Goal: Task Accomplishment & Management: Use online tool/utility

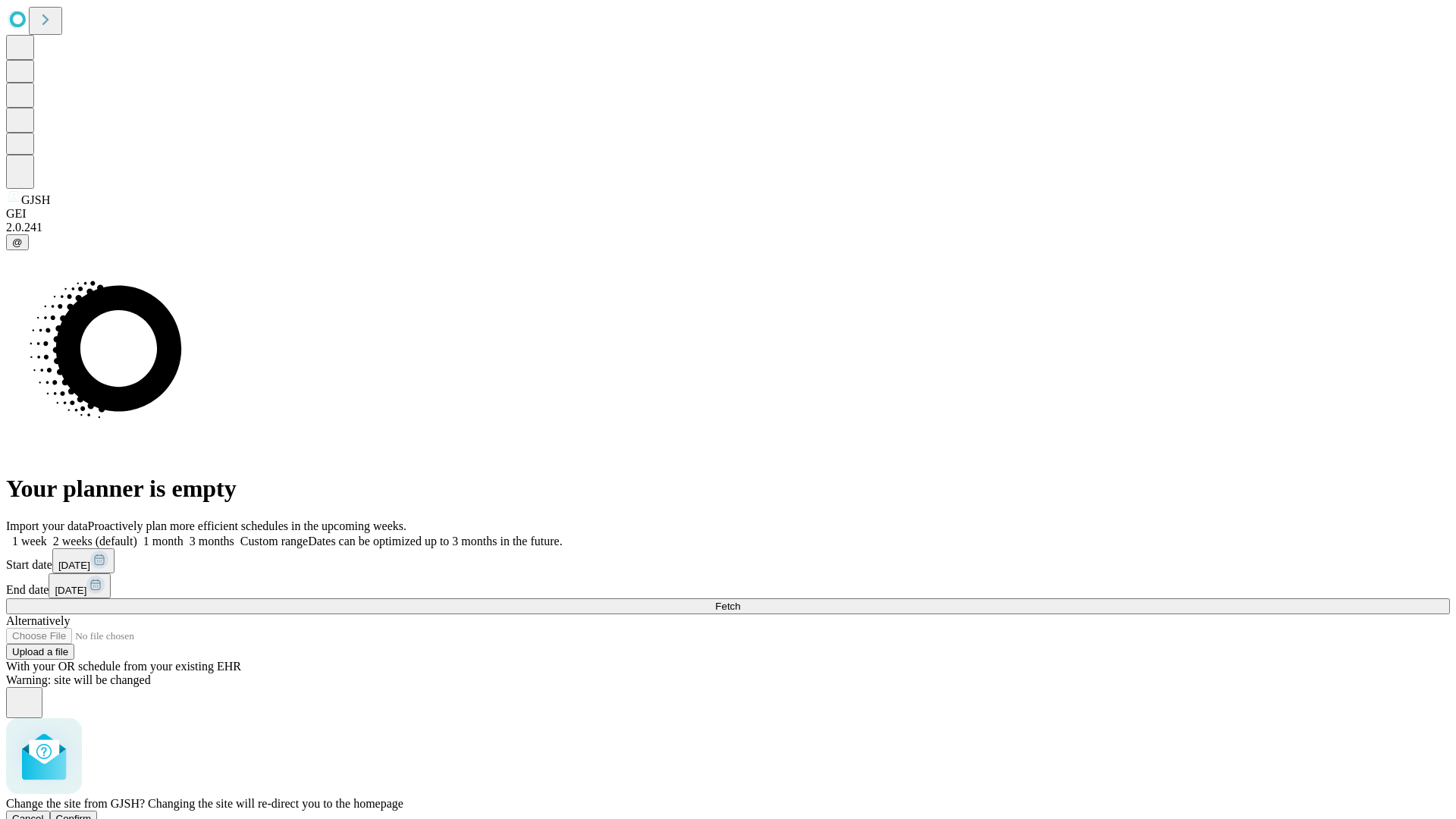
click at [92, 813] on span "Confirm" at bounding box center [74, 818] width 35 height 11
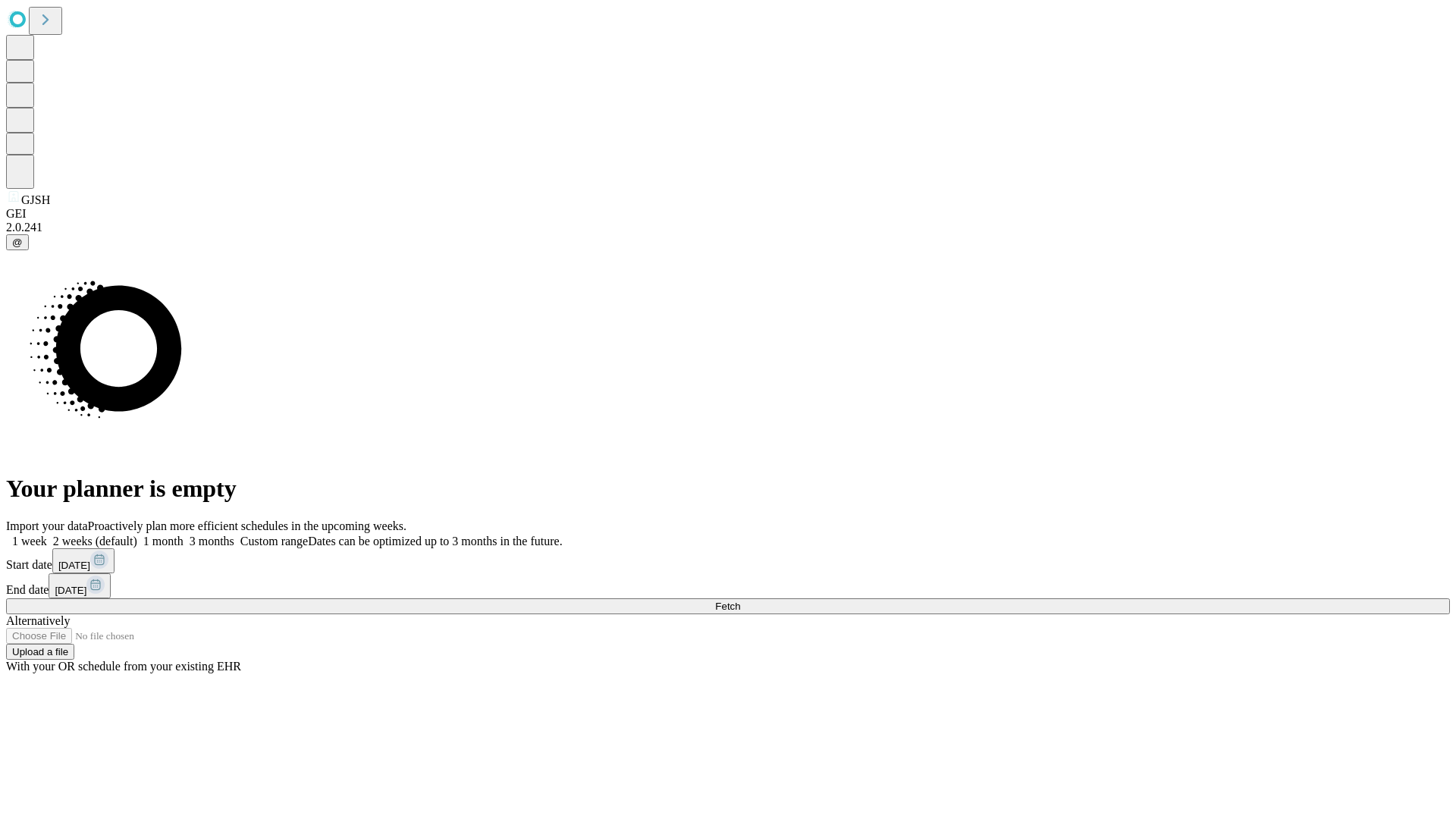
click at [184, 535] on label "1 month" at bounding box center [161, 541] width 46 height 13
click at [740, 601] on span "Fetch" at bounding box center [727, 606] width 25 height 11
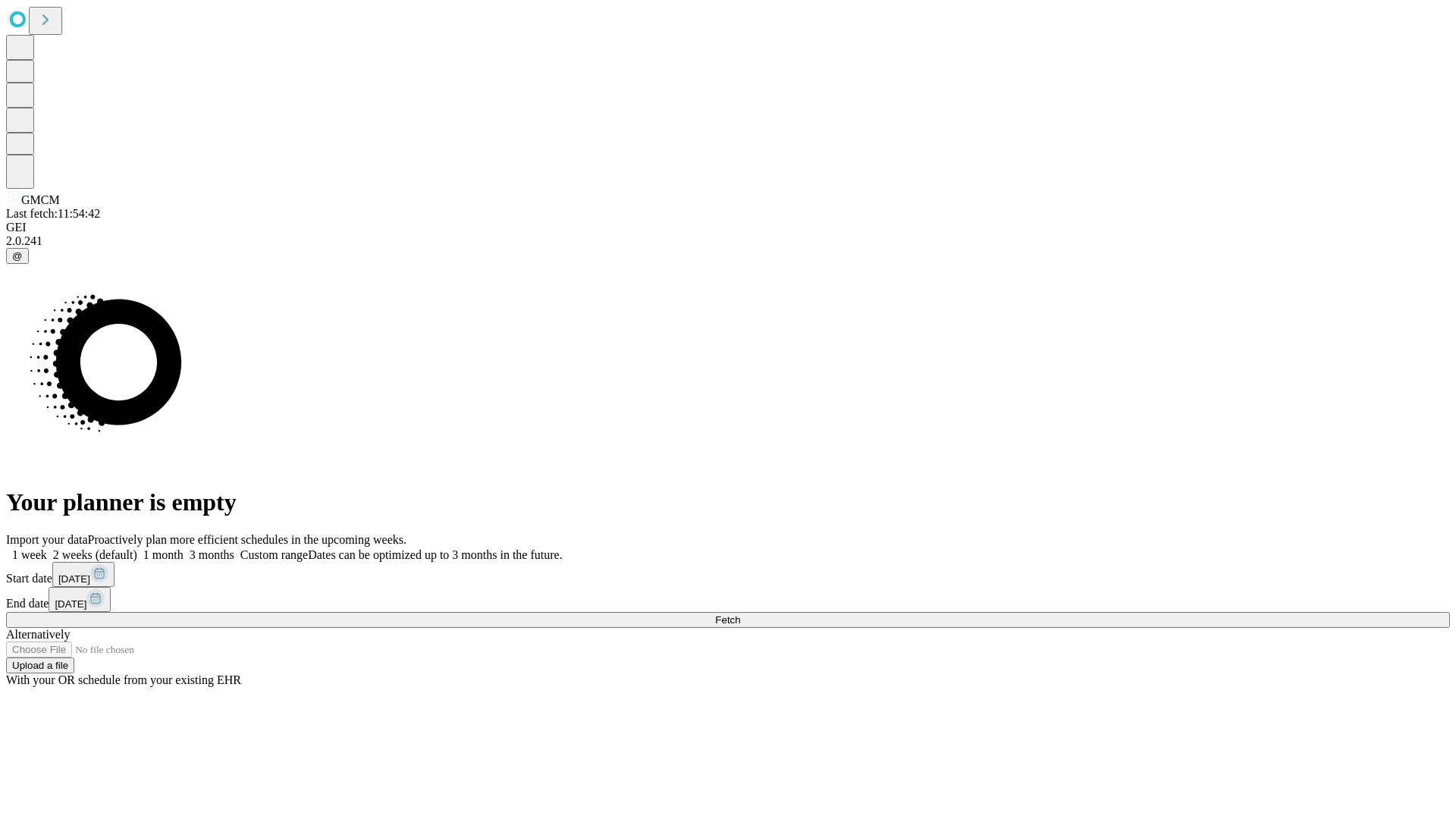
click at [184, 548] on label "1 month" at bounding box center [161, 554] width 46 height 13
click at [740, 614] on span "Fetch" at bounding box center [727, 620] width 25 height 11
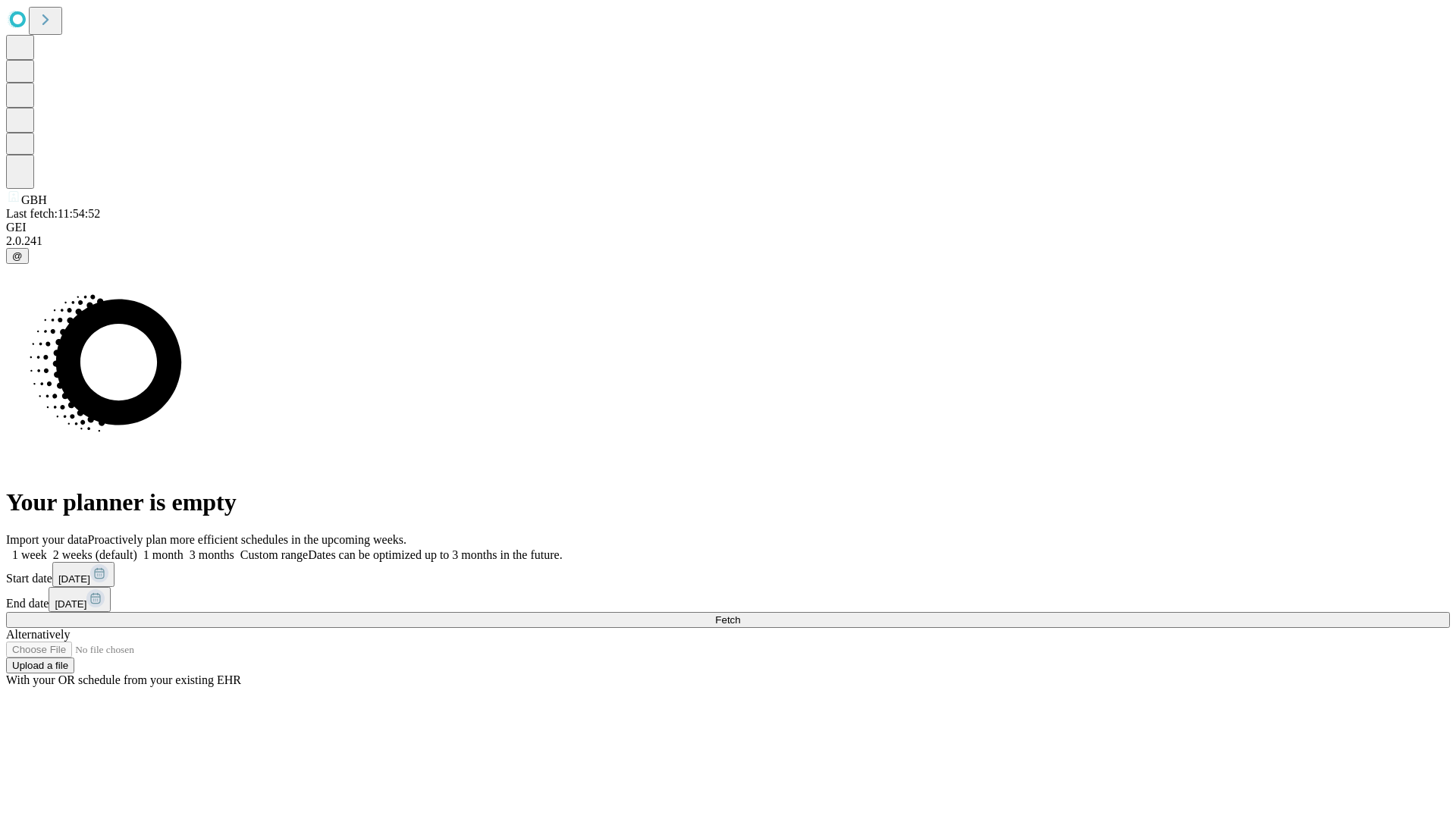
click at [184, 548] on label "1 month" at bounding box center [161, 554] width 46 height 13
click at [740, 614] on span "Fetch" at bounding box center [727, 620] width 25 height 11
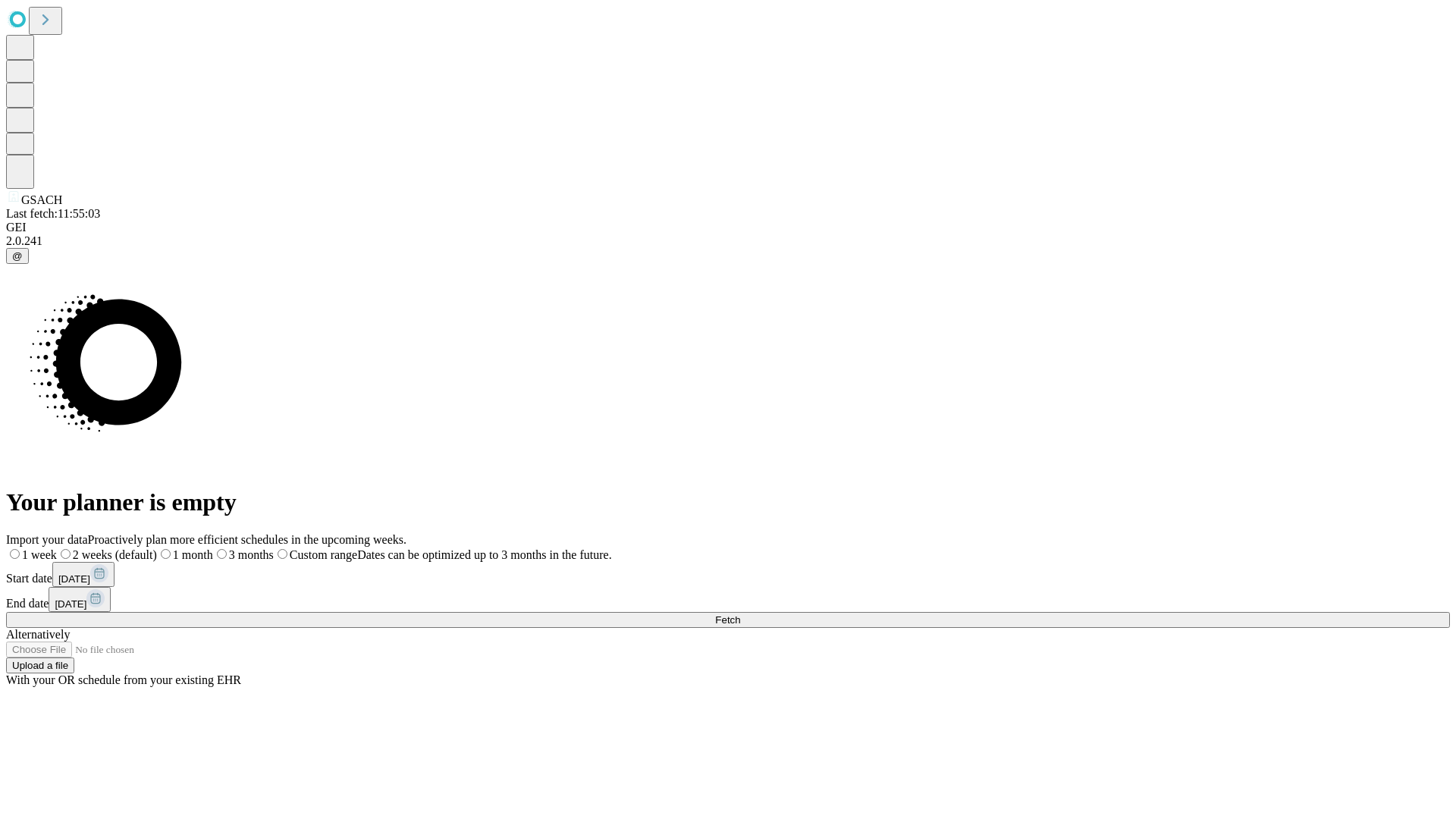
click at [213, 548] on label "1 month" at bounding box center [185, 554] width 56 height 13
click at [740, 614] on span "Fetch" at bounding box center [727, 620] width 25 height 11
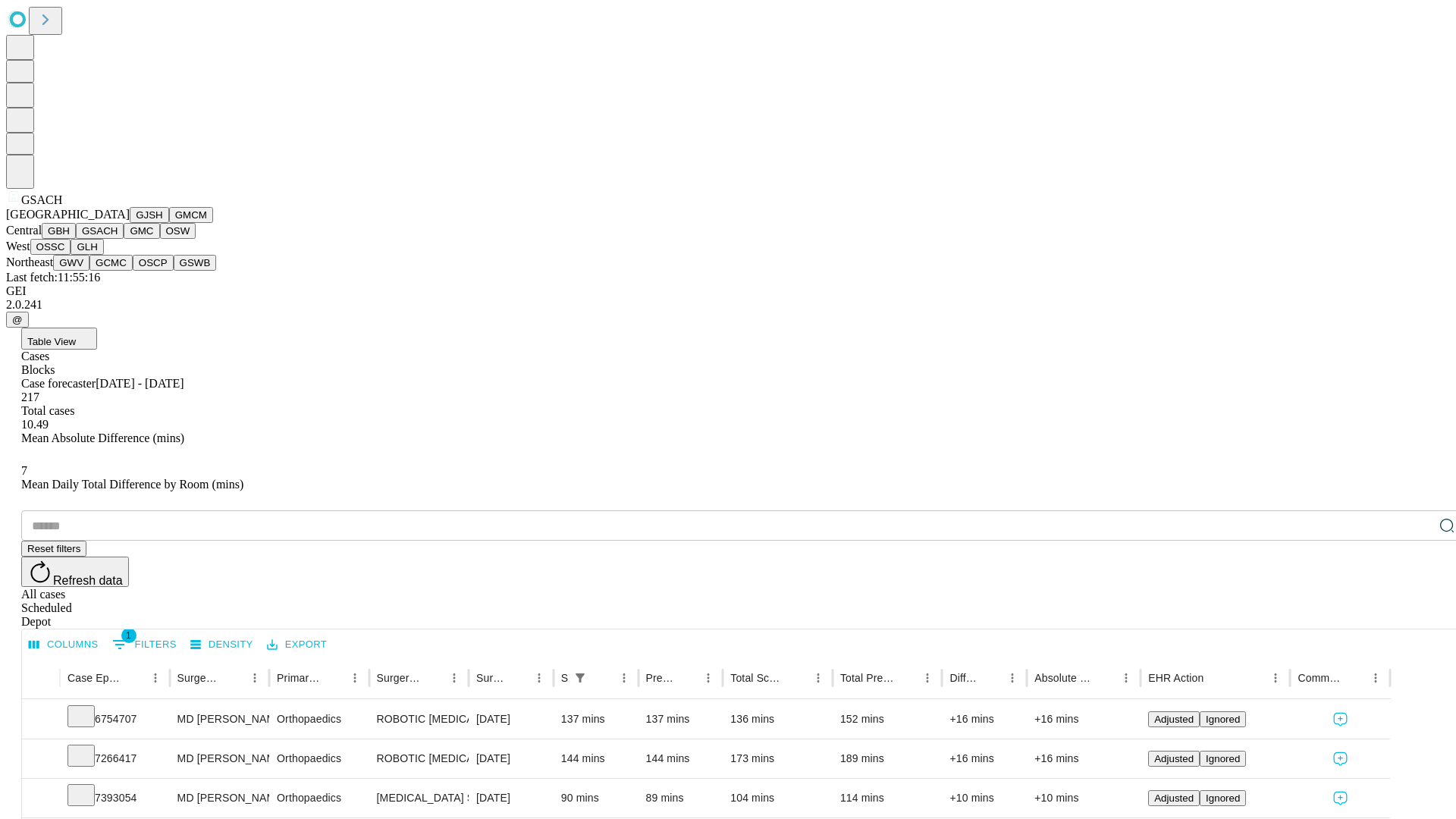
click at [124, 239] on button "GMC" at bounding box center [141, 231] width 35 height 16
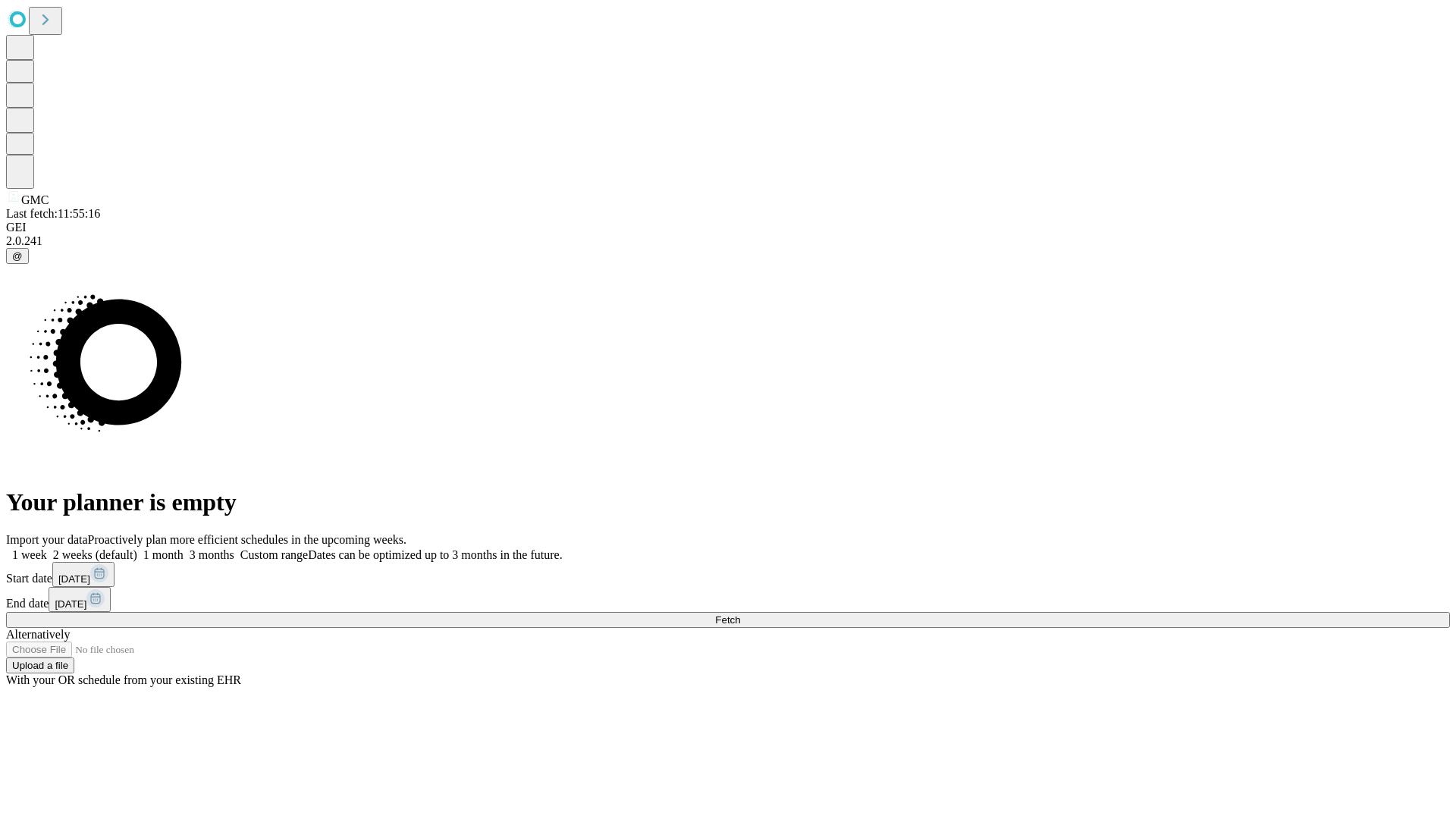
click at [184, 548] on label "1 month" at bounding box center [161, 554] width 46 height 13
click at [740, 614] on span "Fetch" at bounding box center [727, 620] width 25 height 11
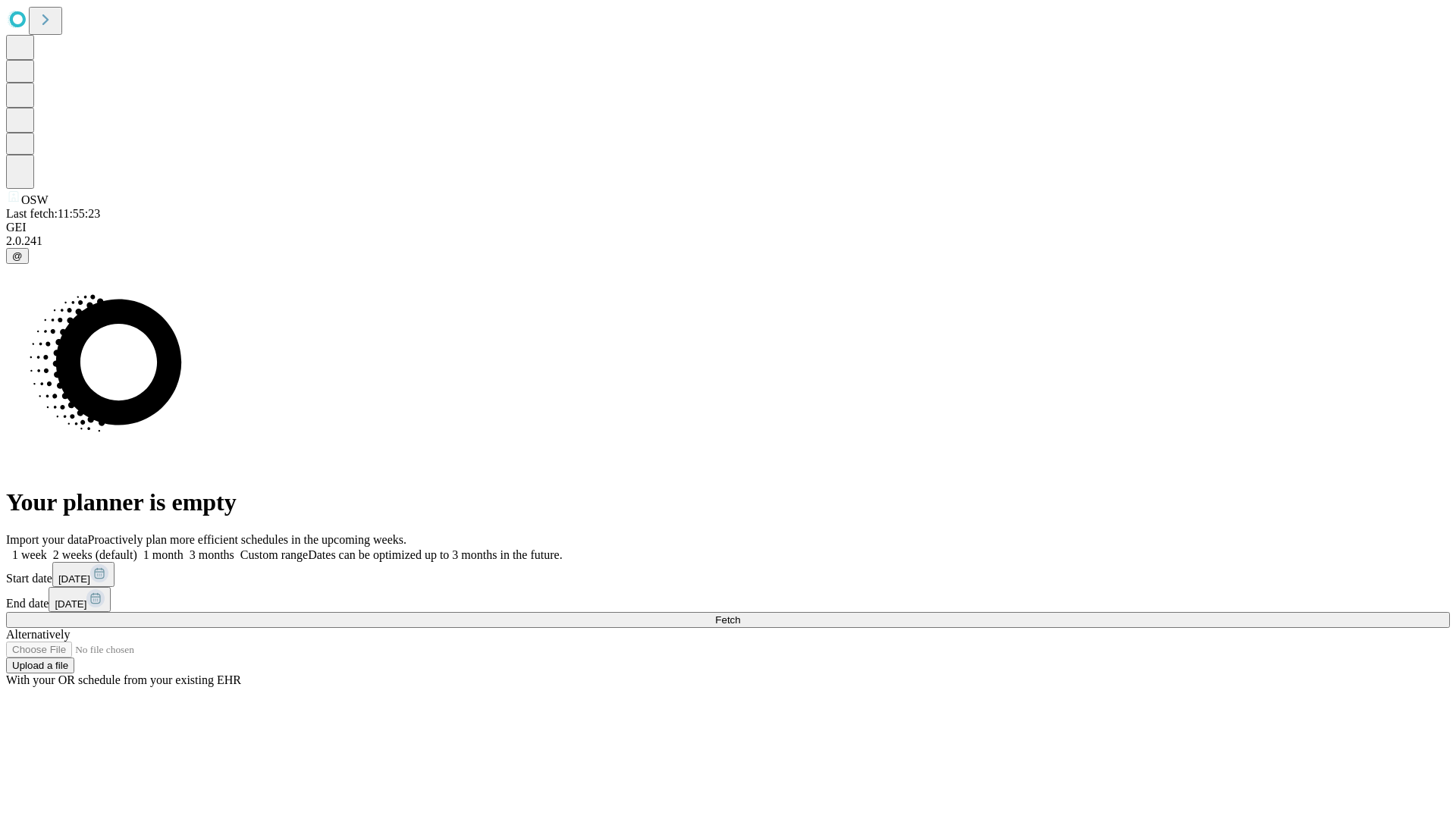
click at [184, 548] on label "1 month" at bounding box center [161, 554] width 46 height 13
click at [740, 614] on span "Fetch" at bounding box center [727, 620] width 25 height 11
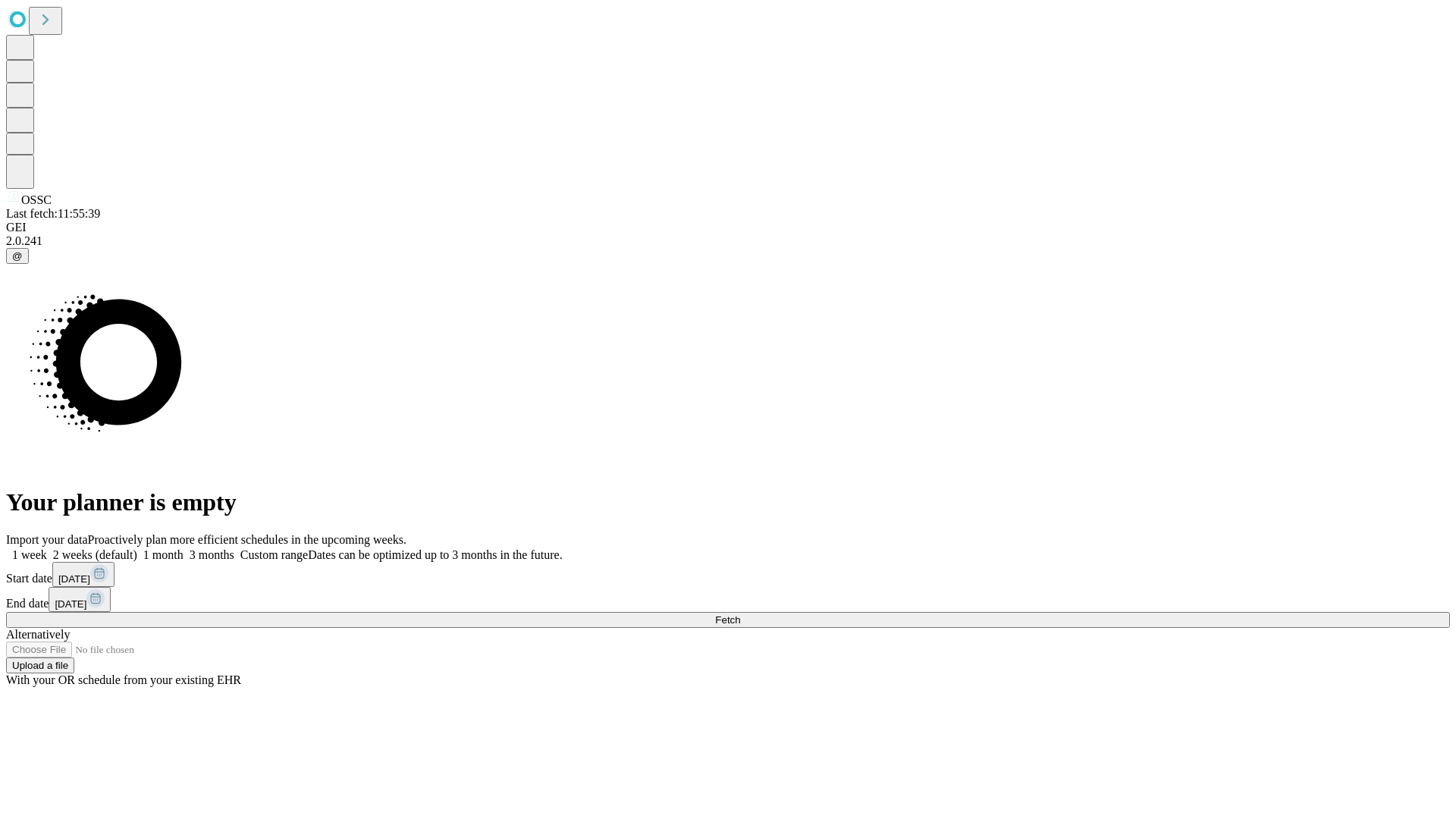
click at [184, 548] on label "1 month" at bounding box center [161, 554] width 46 height 13
click at [740, 614] on span "Fetch" at bounding box center [727, 620] width 25 height 11
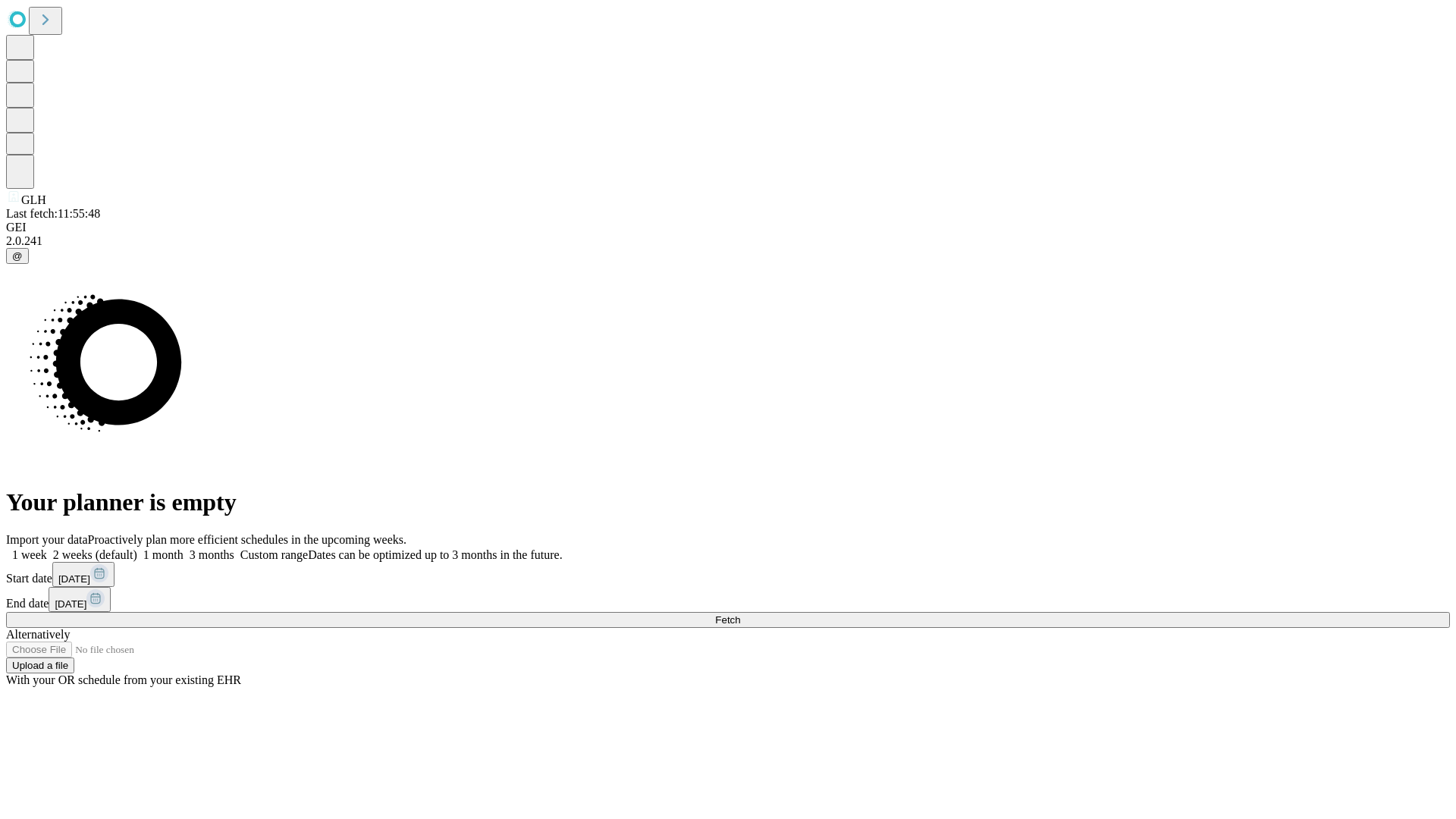
click at [184, 548] on label "1 month" at bounding box center [161, 554] width 46 height 13
click at [740, 614] on span "Fetch" at bounding box center [727, 620] width 25 height 11
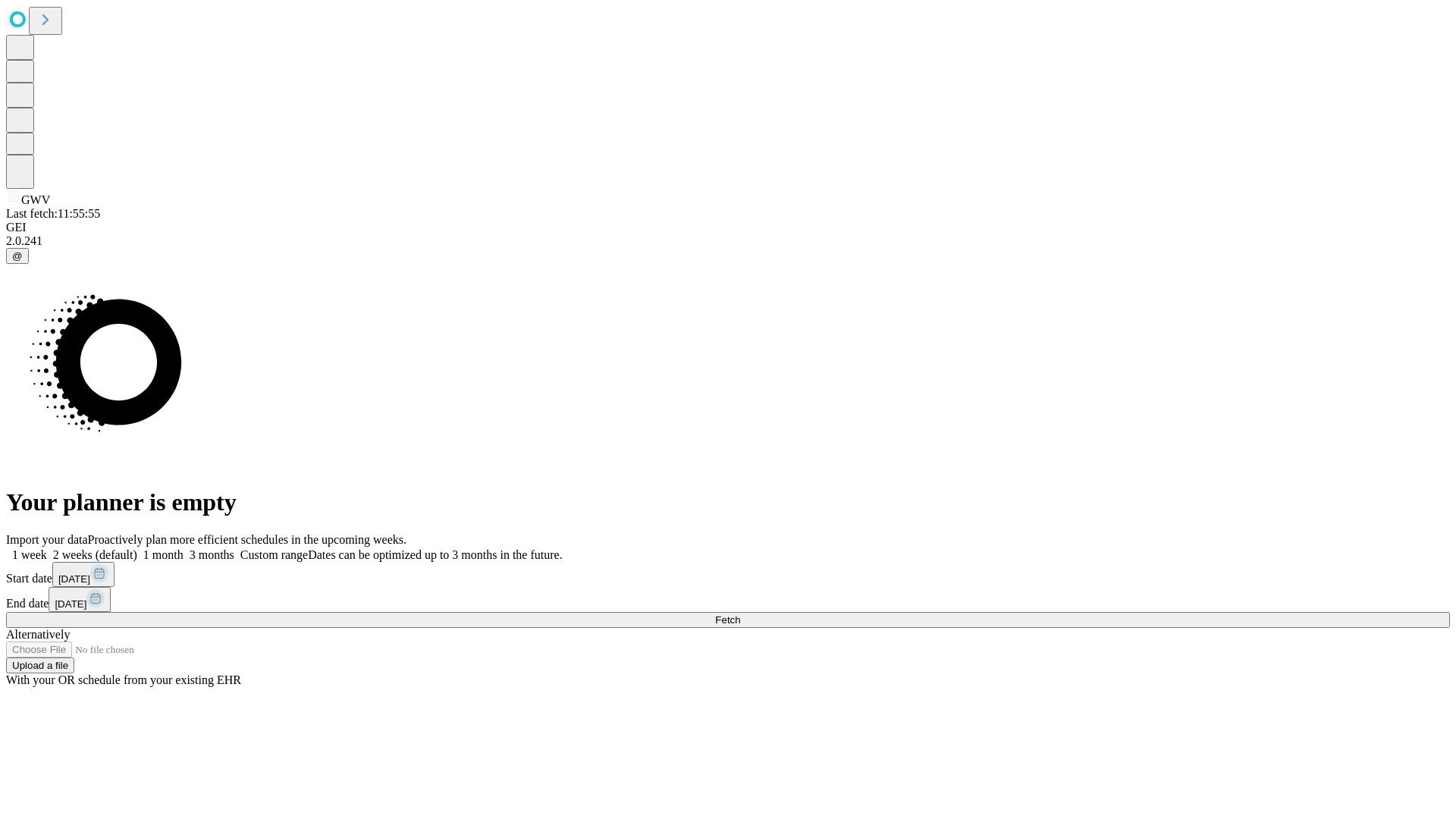
click at [740, 614] on span "Fetch" at bounding box center [727, 620] width 25 height 11
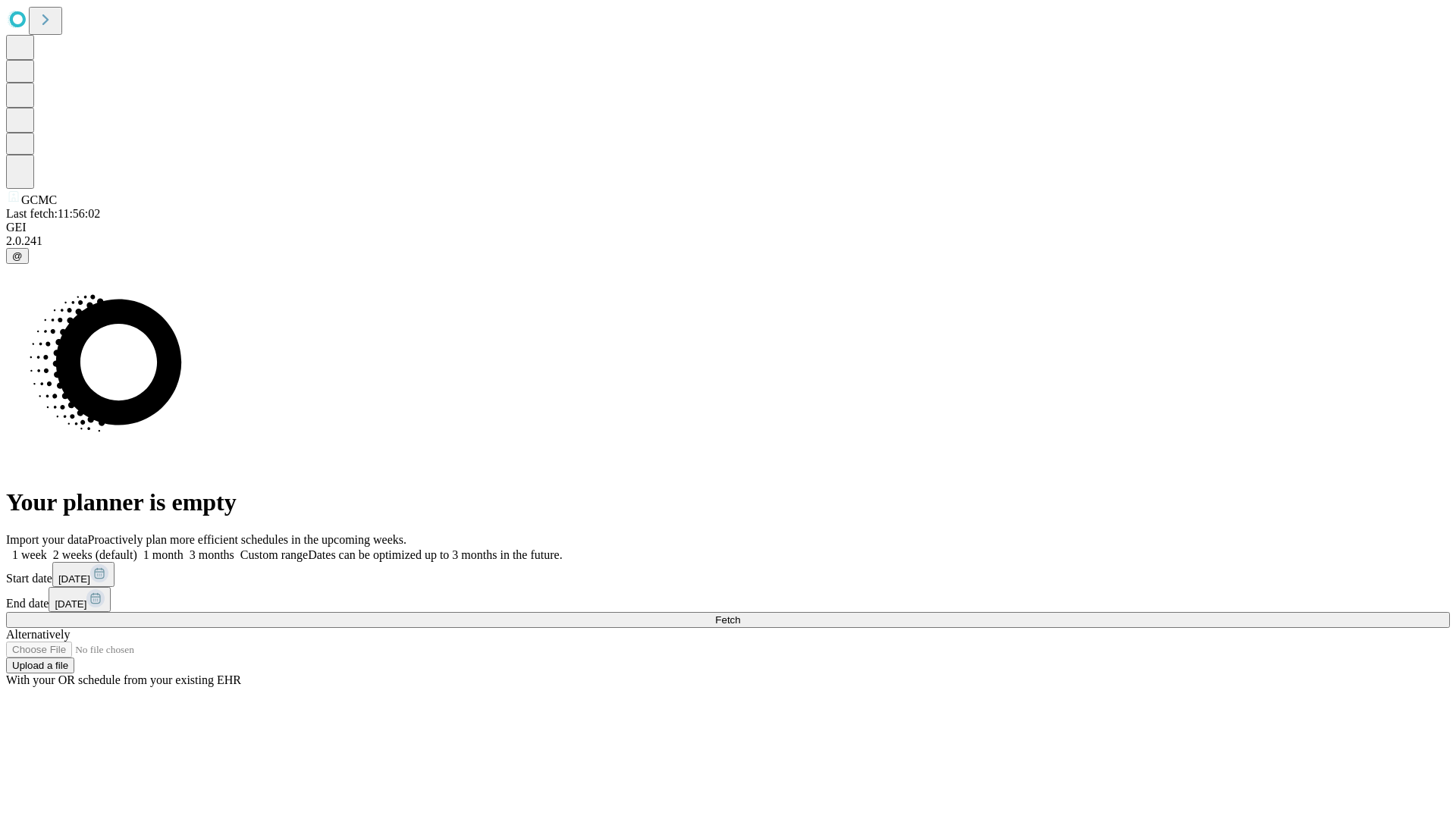
click at [184, 548] on label "1 month" at bounding box center [161, 554] width 46 height 13
click at [740, 614] on span "Fetch" at bounding box center [727, 620] width 25 height 11
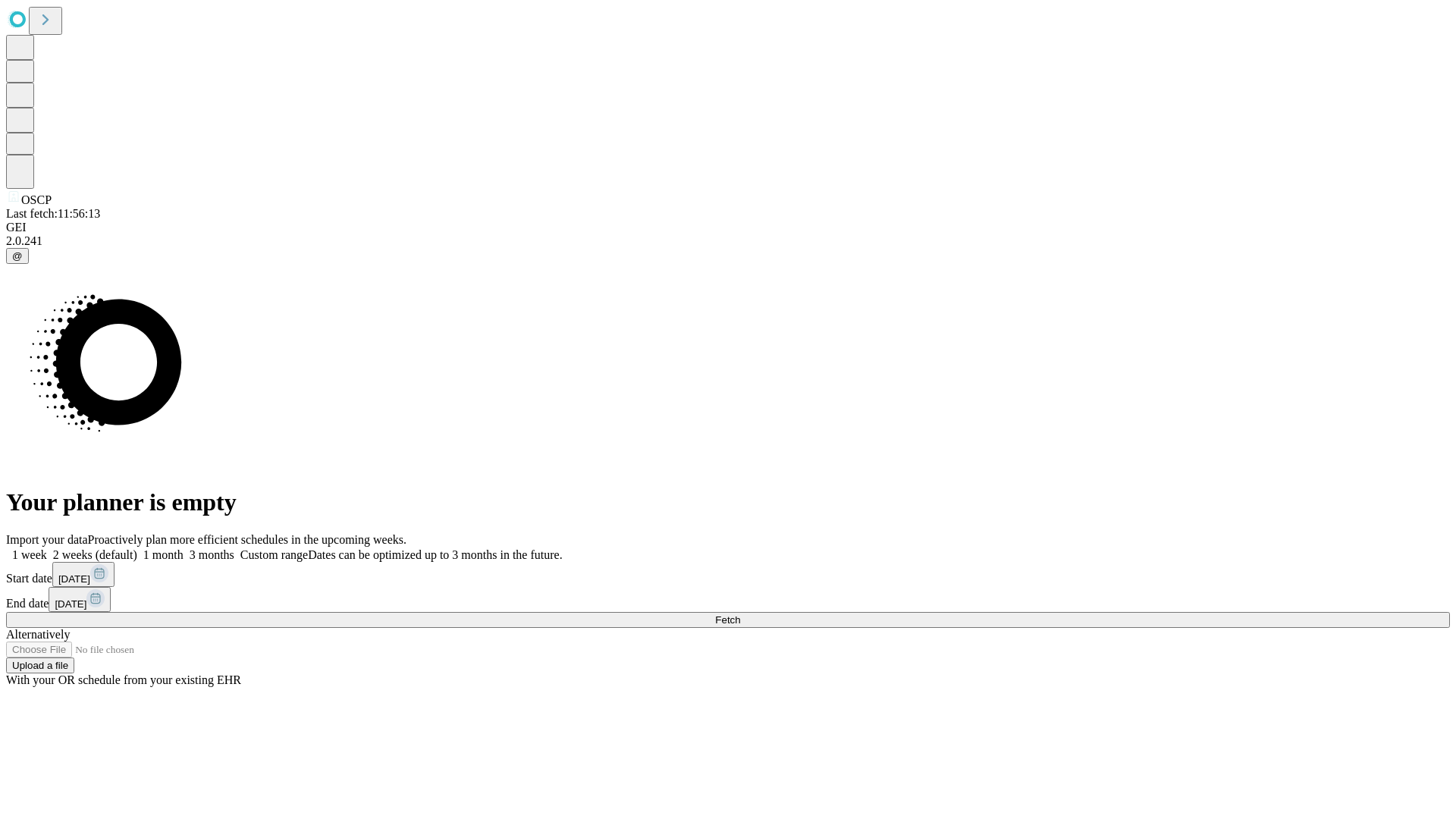
click at [184, 548] on label "1 month" at bounding box center [161, 554] width 46 height 13
click at [740, 614] on span "Fetch" at bounding box center [727, 620] width 25 height 11
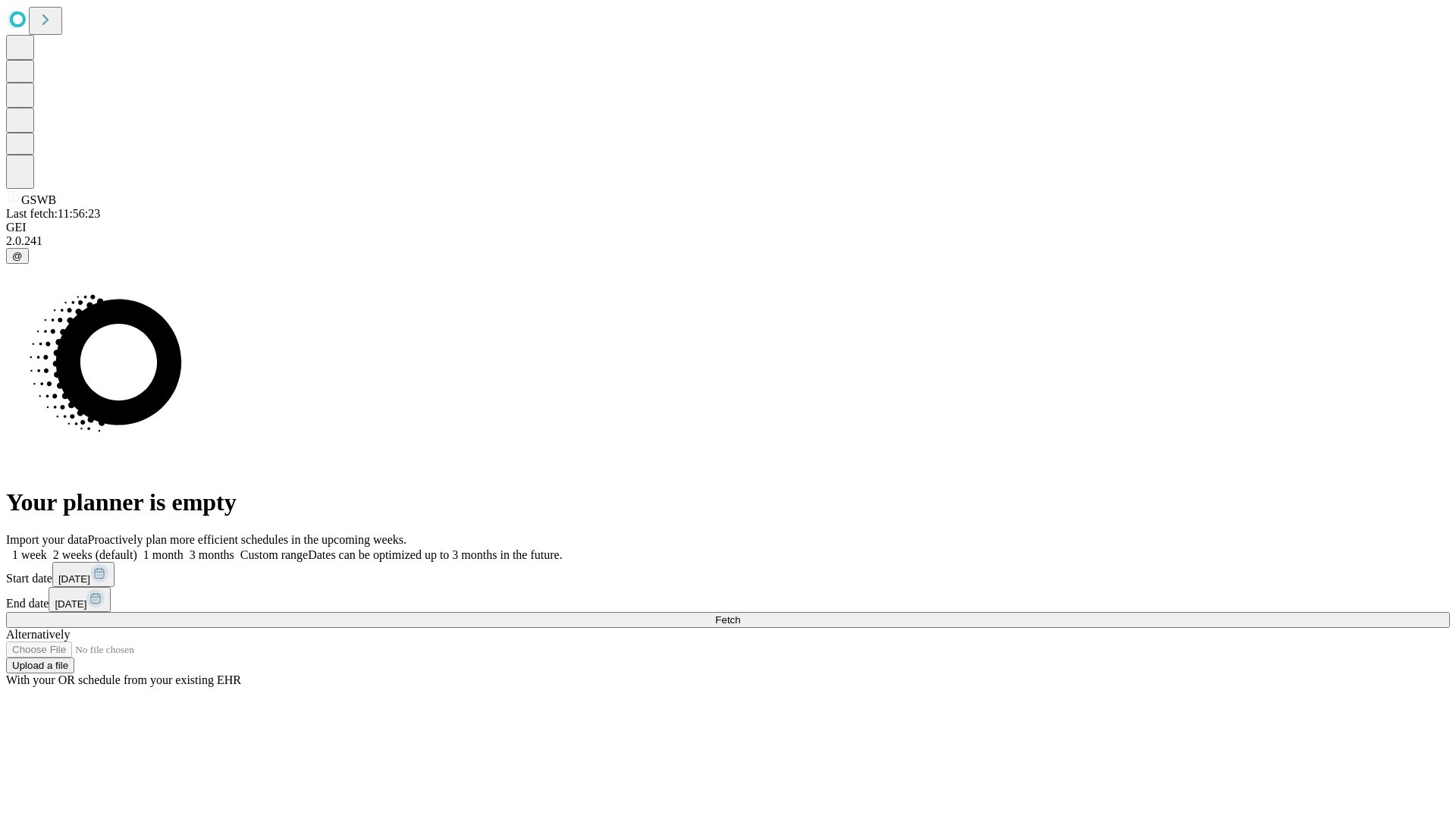
click at [184, 548] on label "1 month" at bounding box center [161, 554] width 46 height 13
click at [740, 614] on span "Fetch" at bounding box center [727, 620] width 25 height 11
